Goal: Communication & Community: Share content

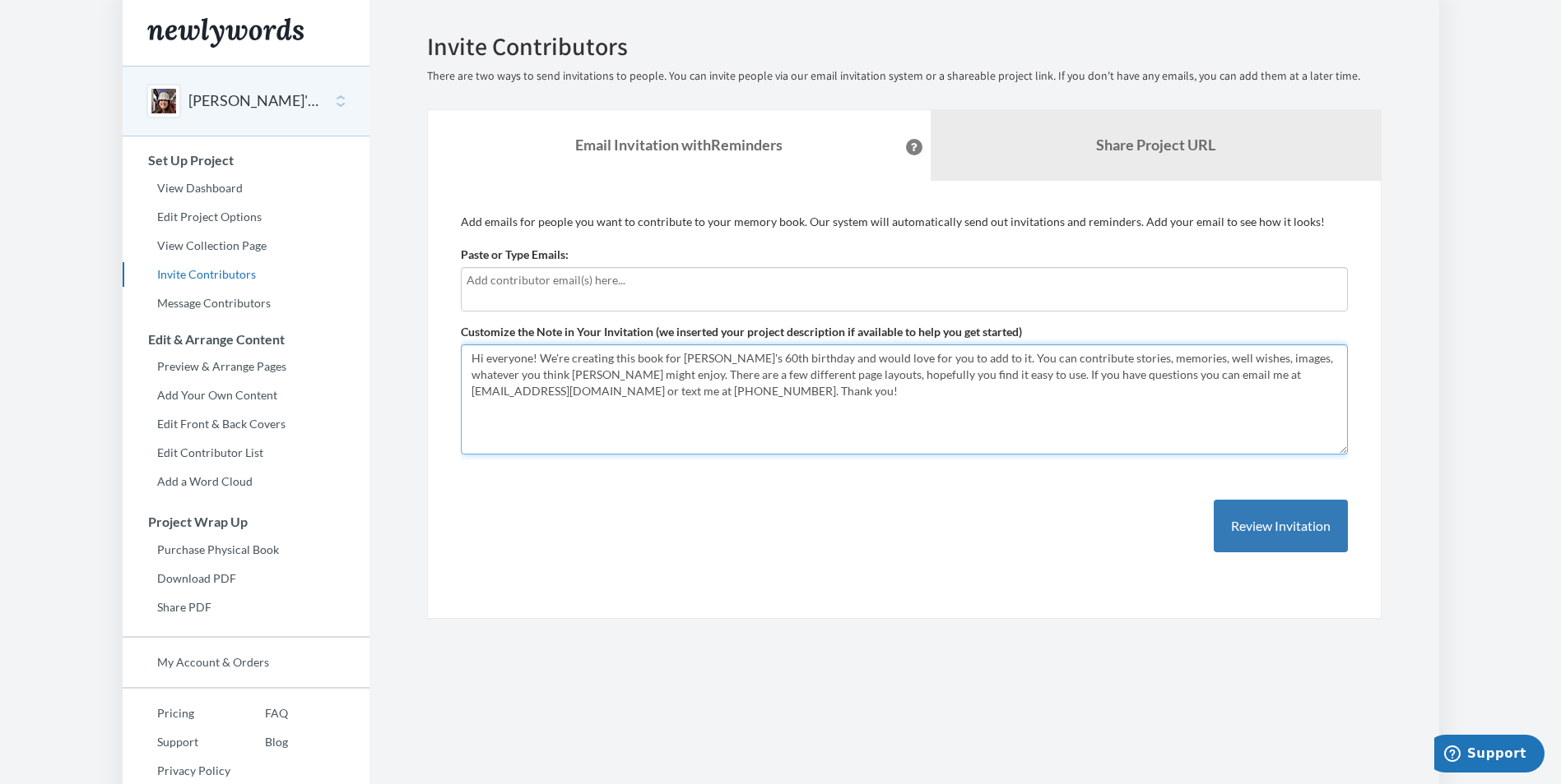
click at [705, 396] on textarea "Hi everyone! We're creating this book for [PERSON_NAME]'s 60th birthday and wou…" at bounding box center [903, 399] width 886 height 110
click at [587, 392] on textarea "Hi everyone! We're creating this book for [PERSON_NAME]'s 60th birthday and wou…" at bounding box center [903, 399] width 886 height 110
click at [958, 392] on textarea "Hi everyone! We're creating this book for [PERSON_NAME]'s 60th birthday and wou…" at bounding box center [903, 399] width 886 height 110
click at [1296, 359] on textarea "Hi everyone! We're creating this book for [PERSON_NAME]'s 60th birthday and wou…" at bounding box center [903, 399] width 886 height 110
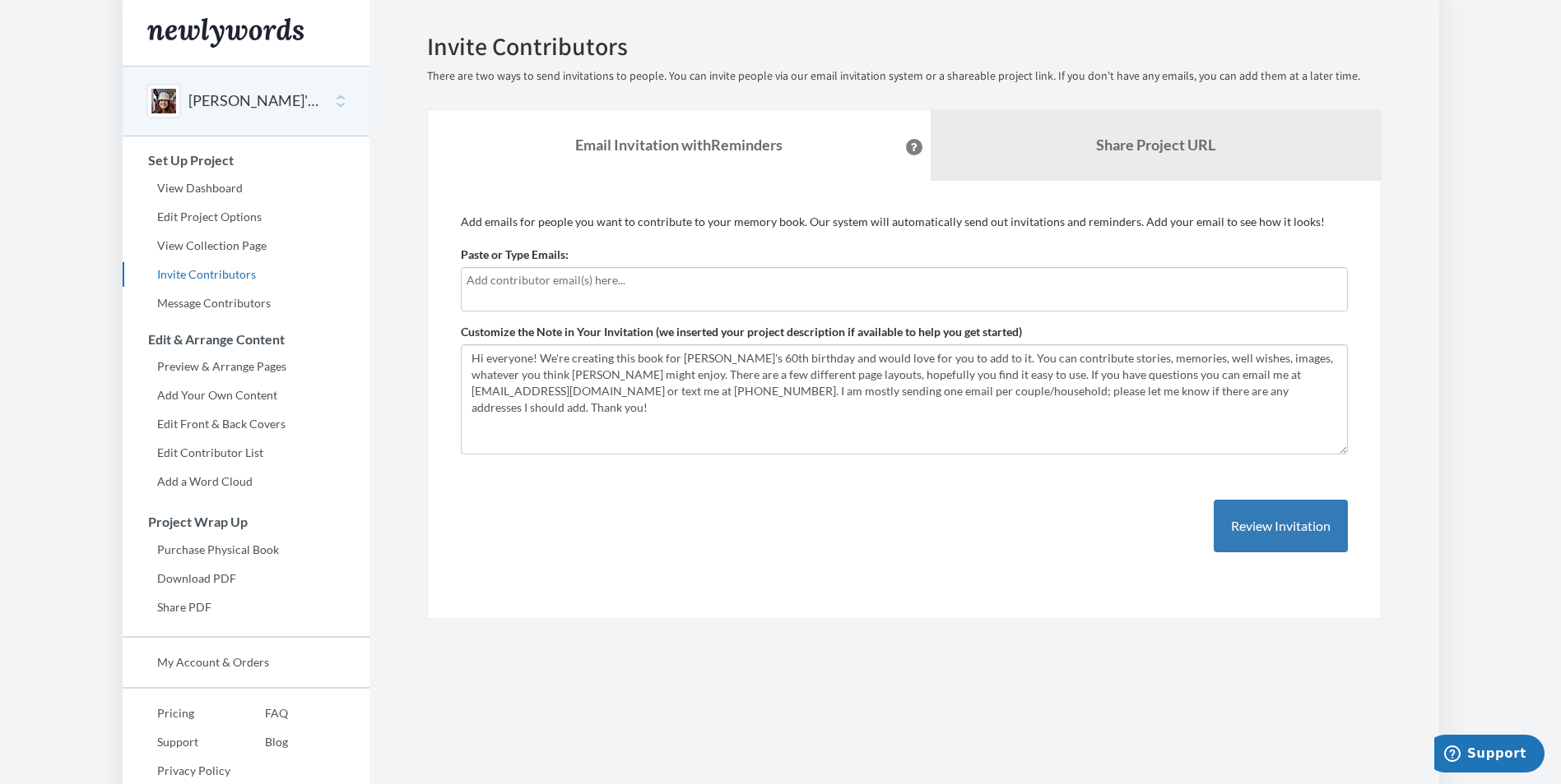
click at [1415, 437] on section "Emails have been sent! Invite Contributors There are two ways to send invitatio…" at bounding box center [904, 408] width 1069 height 817
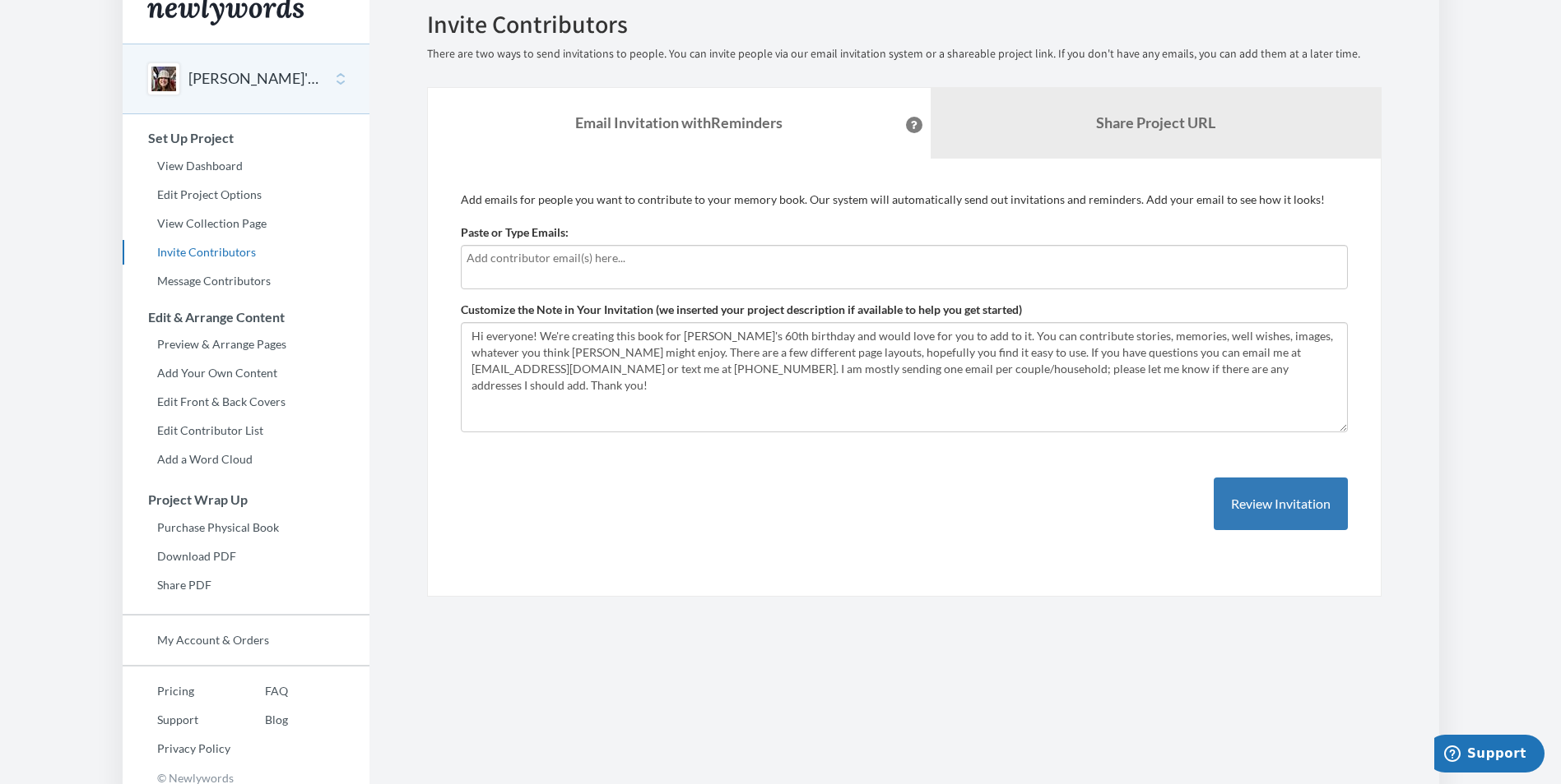
scroll to position [33, 0]
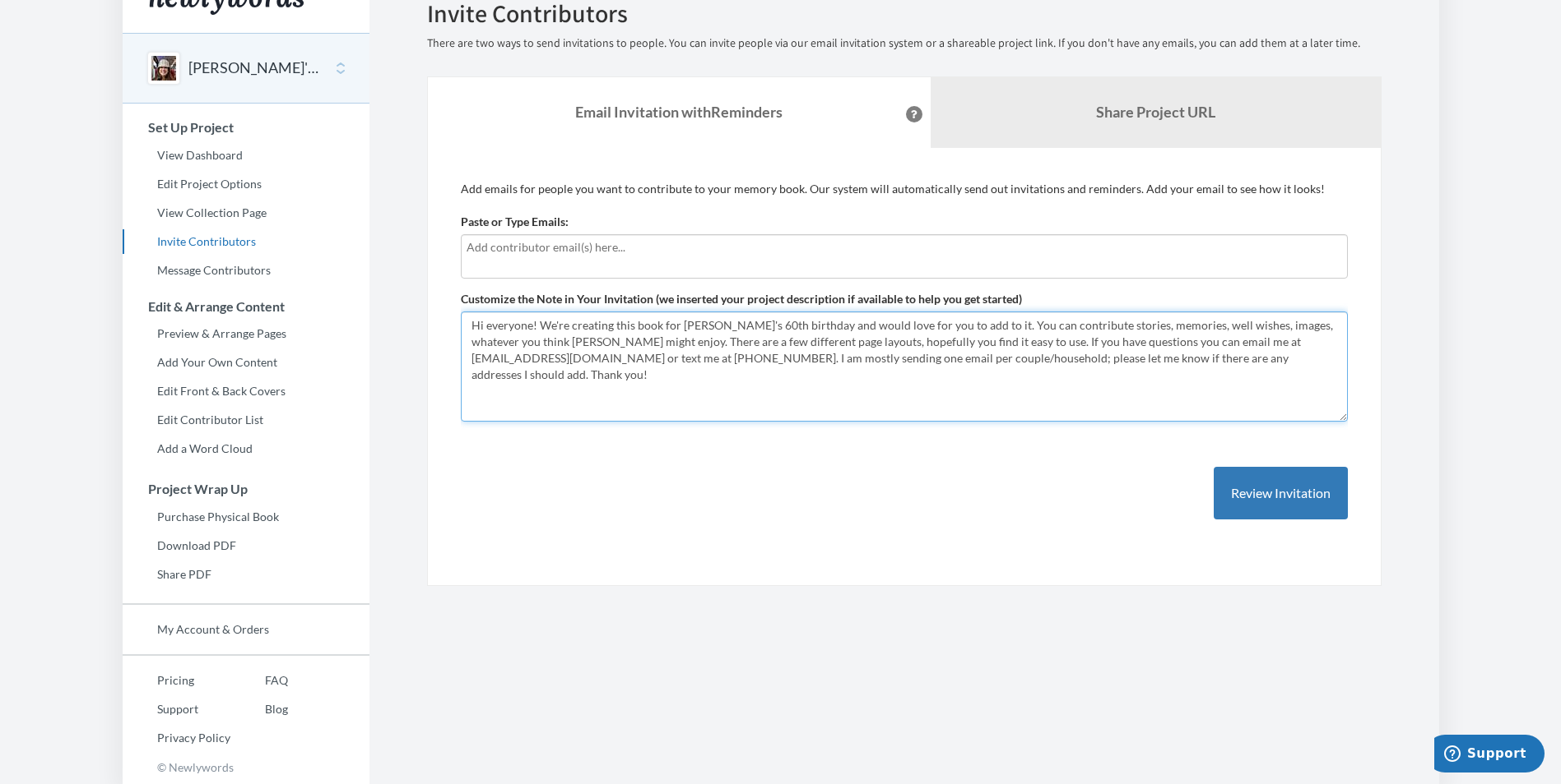
click at [1011, 360] on textarea "Hi everyone! We're creating this book for [PERSON_NAME]'s 60th birthday and wou…" at bounding box center [903, 367] width 886 height 110
type textarea "Hi everyone! We're creating this book for [PERSON_NAME]'s 60th birthday and wou…"
click at [1440, 452] on body "Main menu [PERSON_NAME]'s 60th birthday! Select a project [PERSON_NAME]'s 60th …" at bounding box center [780, 359] width 1561 height 784
click at [1419, 462] on section "Emails have been sent! Invite Contributors There are two ways to send invitatio…" at bounding box center [904, 376] width 1069 height 817
